Goal: Complete application form: Complete application form

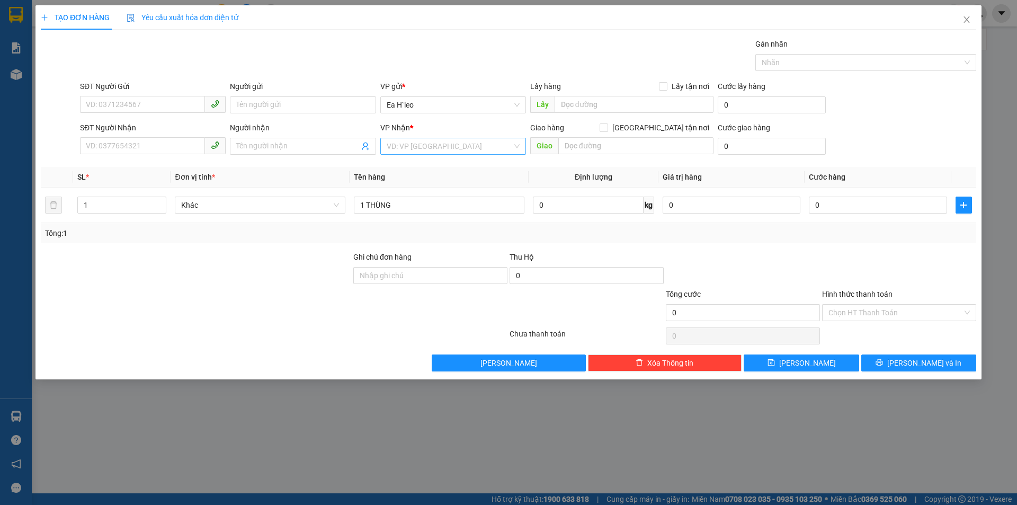
type input "1 THÙNG"
click at [425, 148] on input "search" at bounding box center [450, 146] width 126 height 16
click at [429, 182] on div "Bx Miền Đông" at bounding box center [453, 185] width 133 height 12
click at [181, 144] on input "SĐT Người Nhận" at bounding box center [142, 145] width 125 height 17
type input "0972125220"
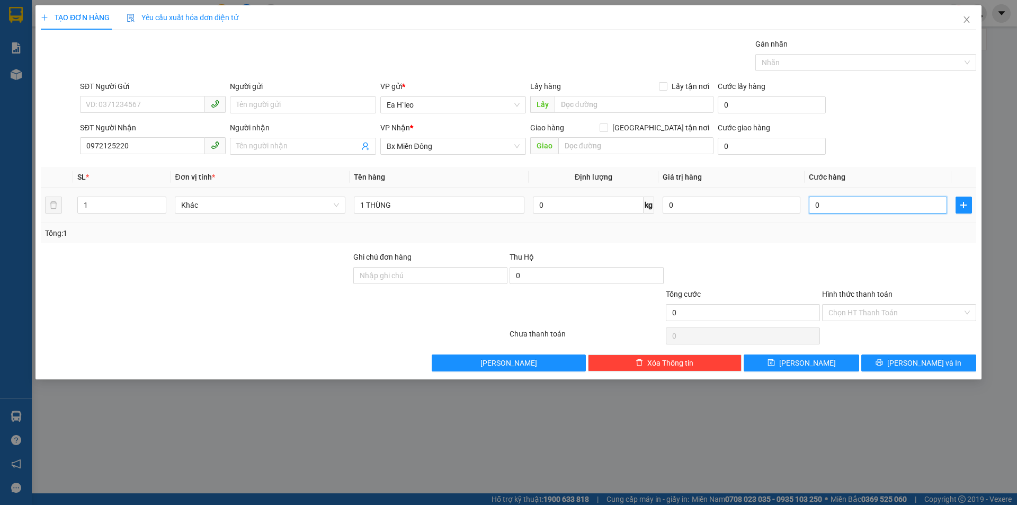
click at [833, 208] on input "0" at bounding box center [878, 205] width 138 height 17
click at [99, 145] on input "0972125220" at bounding box center [142, 145] width 125 height 17
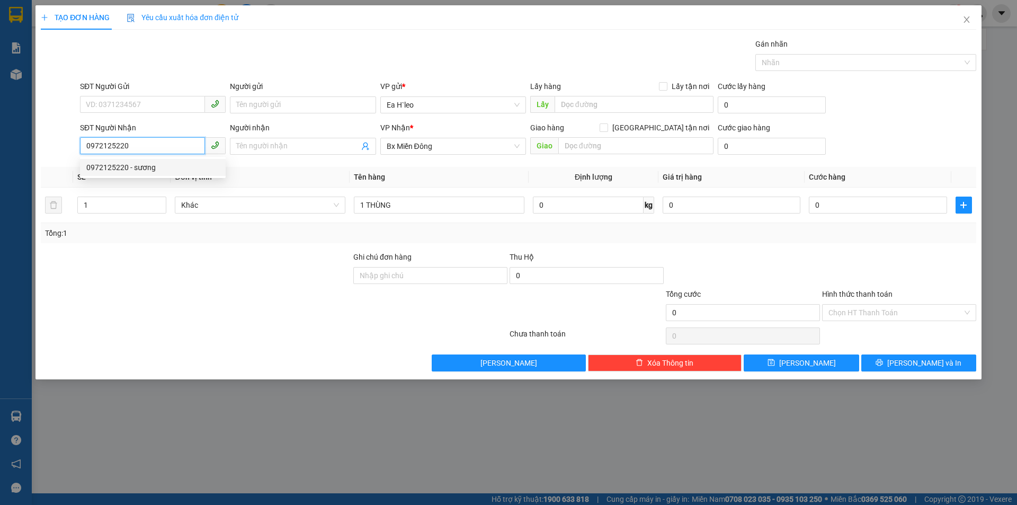
click at [147, 166] on div "0972125220 - sương" at bounding box center [152, 168] width 133 height 12
type input "sương"
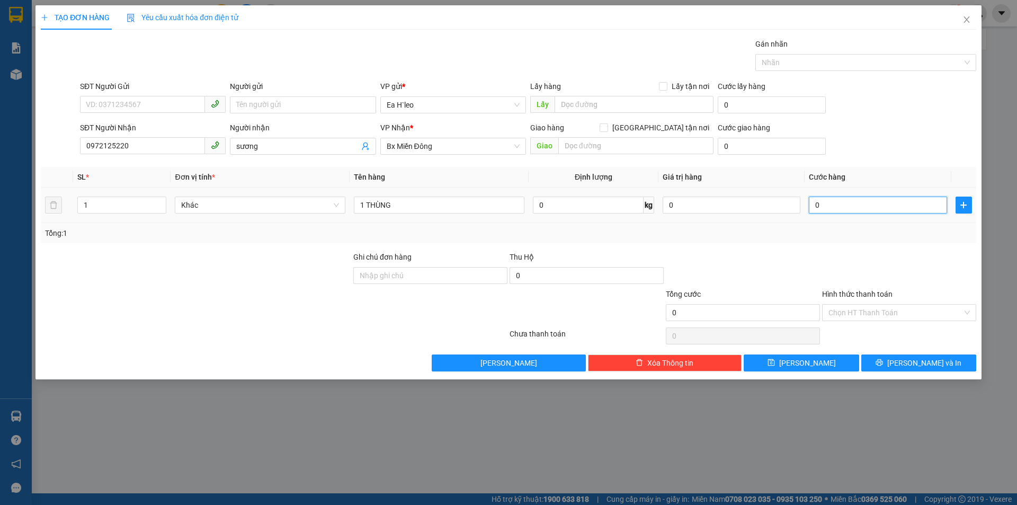
click at [823, 206] on input "0" at bounding box center [878, 205] width 138 height 17
type input "4"
type input "40"
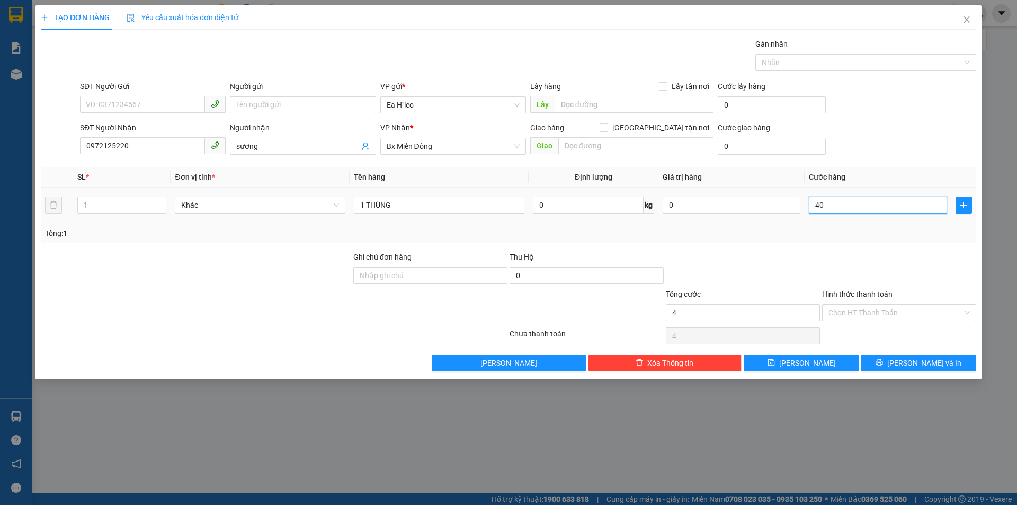
type input "40"
type input "400"
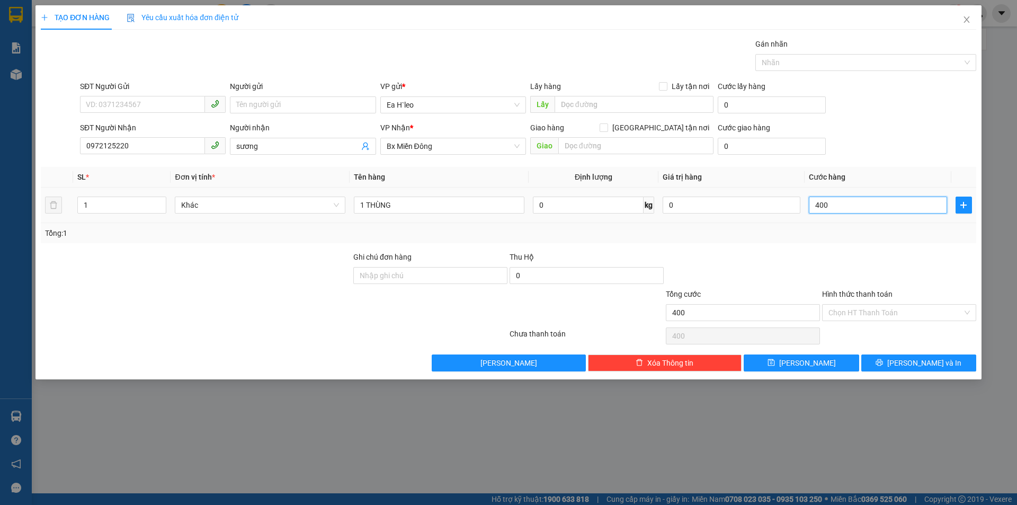
type input "4.000"
type input "40.000"
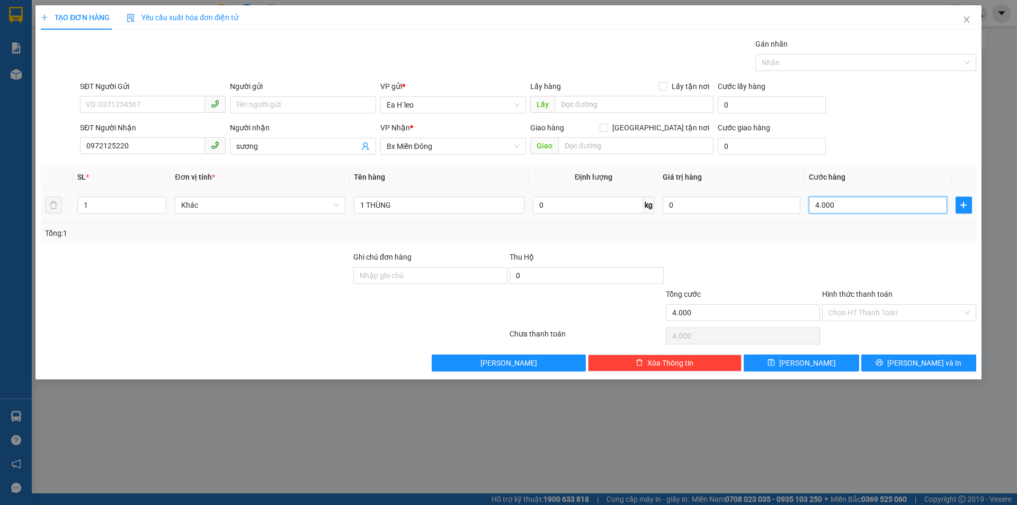
type input "40.000"
click at [856, 309] on input "Hình thức thanh toán" at bounding box center [895, 313] width 134 height 16
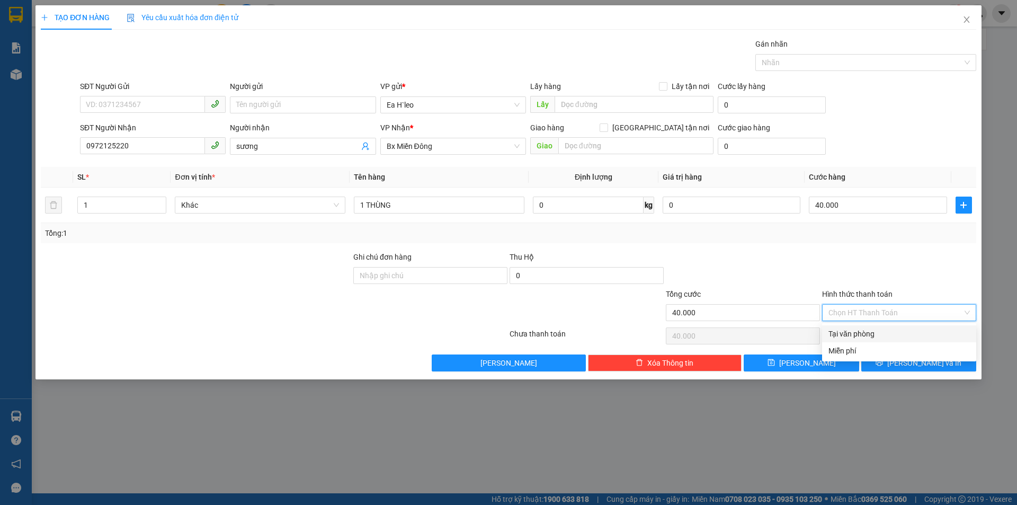
click at [856, 329] on div "Tại văn phòng" at bounding box center [898, 334] width 141 height 12
type input "0"
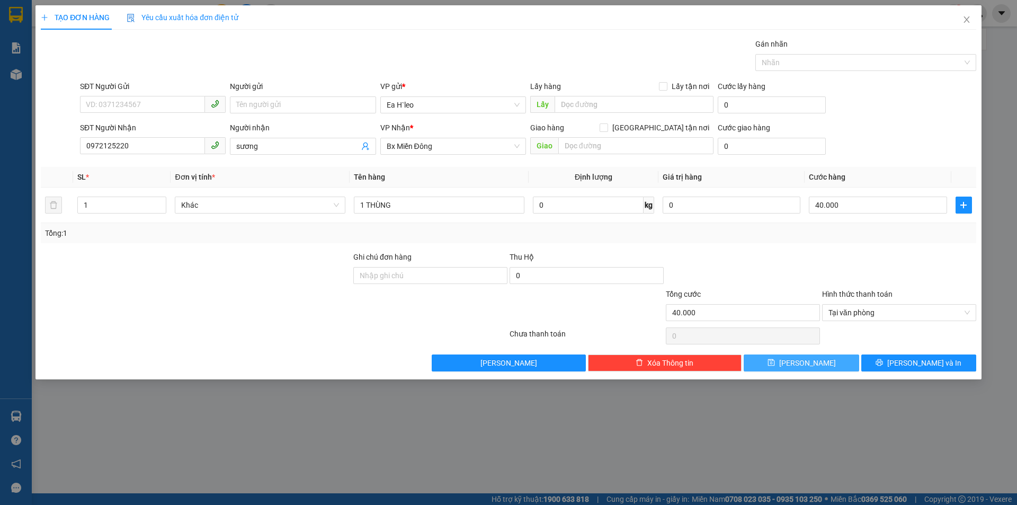
click at [806, 364] on span "[PERSON_NAME]" at bounding box center [807, 363] width 57 height 12
type input "0"
